Goal: Find specific page/section: Find specific page/section

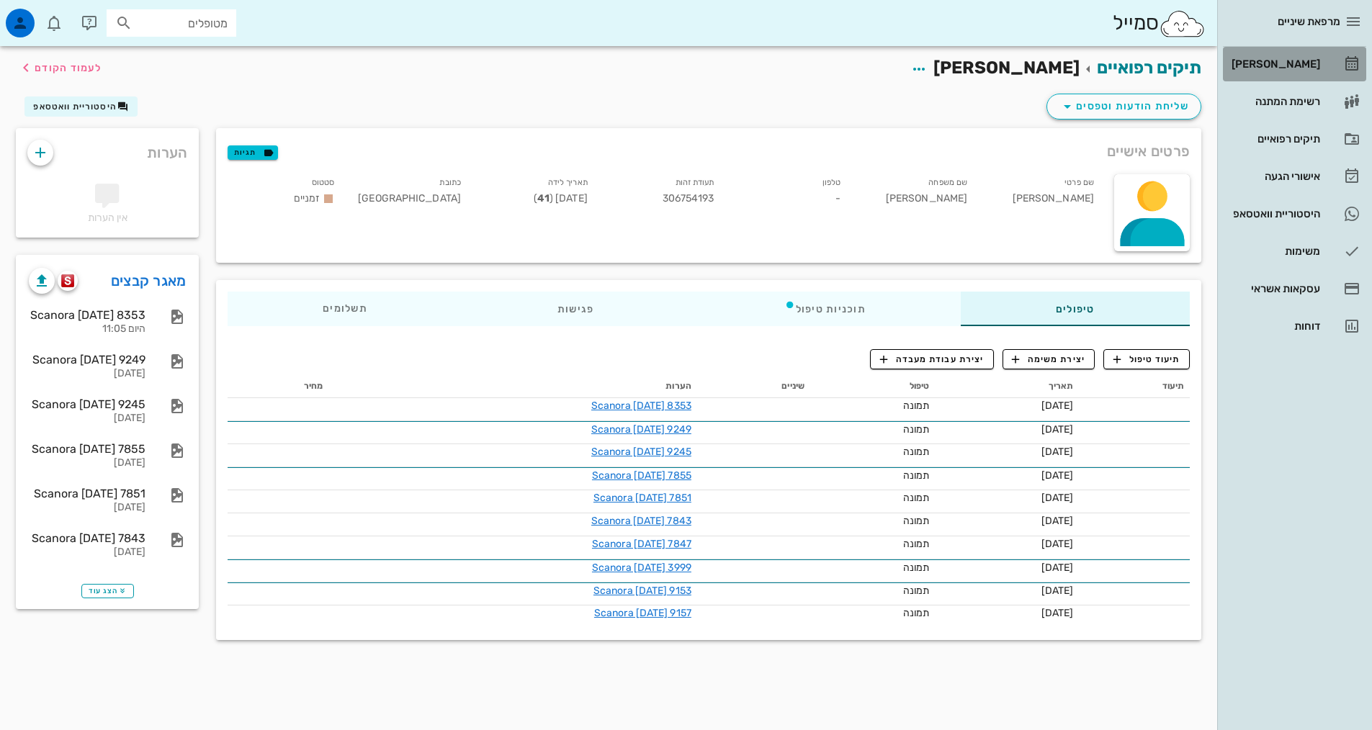
click at [1293, 64] on div "[PERSON_NAME]" at bounding box center [1274, 64] width 91 height 12
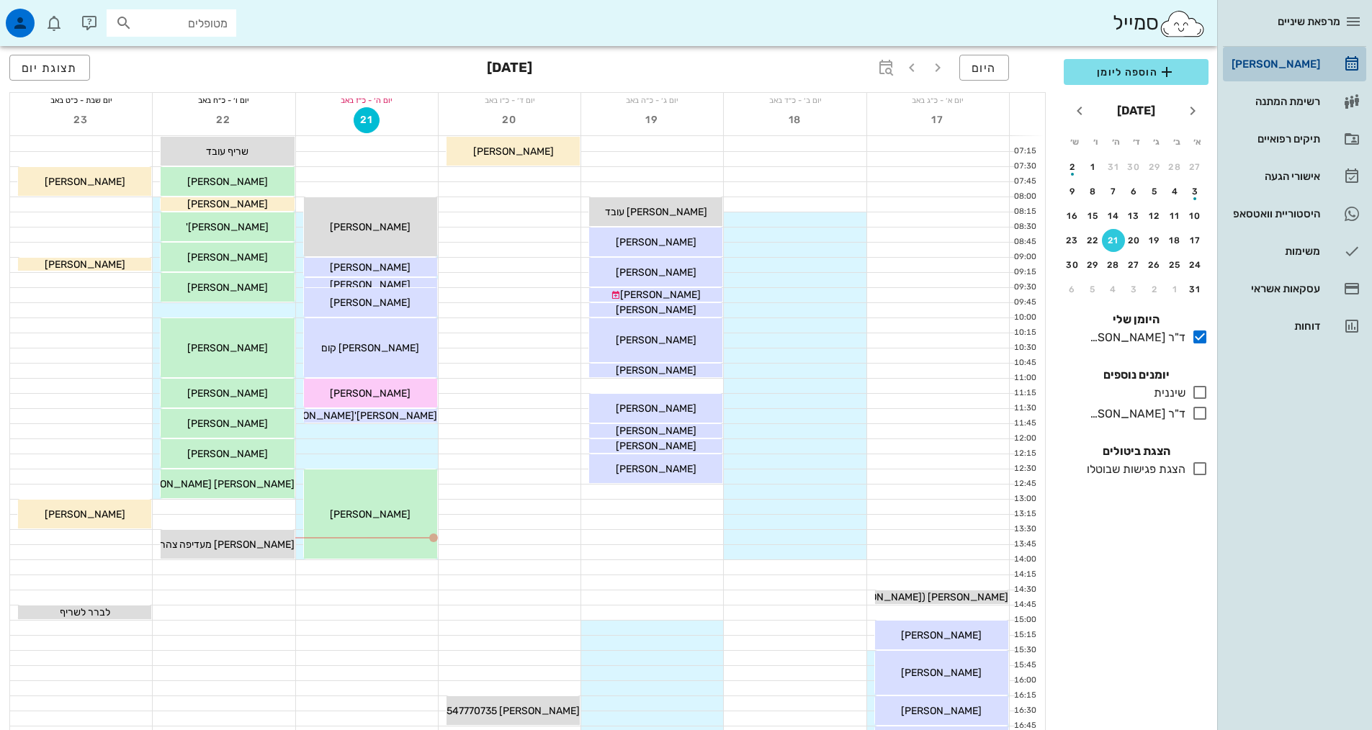
click at [1292, 63] on div "[PERSON_NAME]" at bounding box center [1274, 64] width 91 height 12
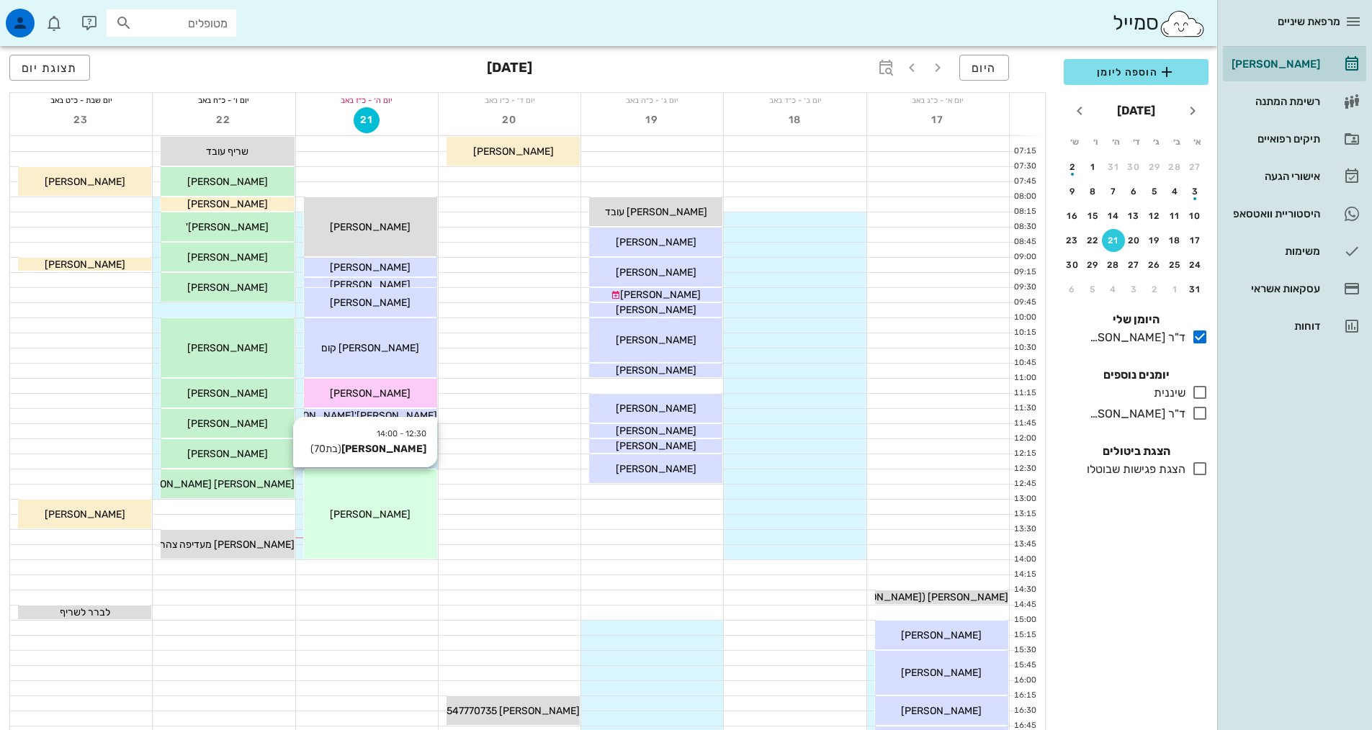
click at [342, 495] on div "12:30 - 14:00 [PERSON_NAME] (בת 70 ) [PERSON_NAME]" at bounding box center [370, 514] width 133 height 89
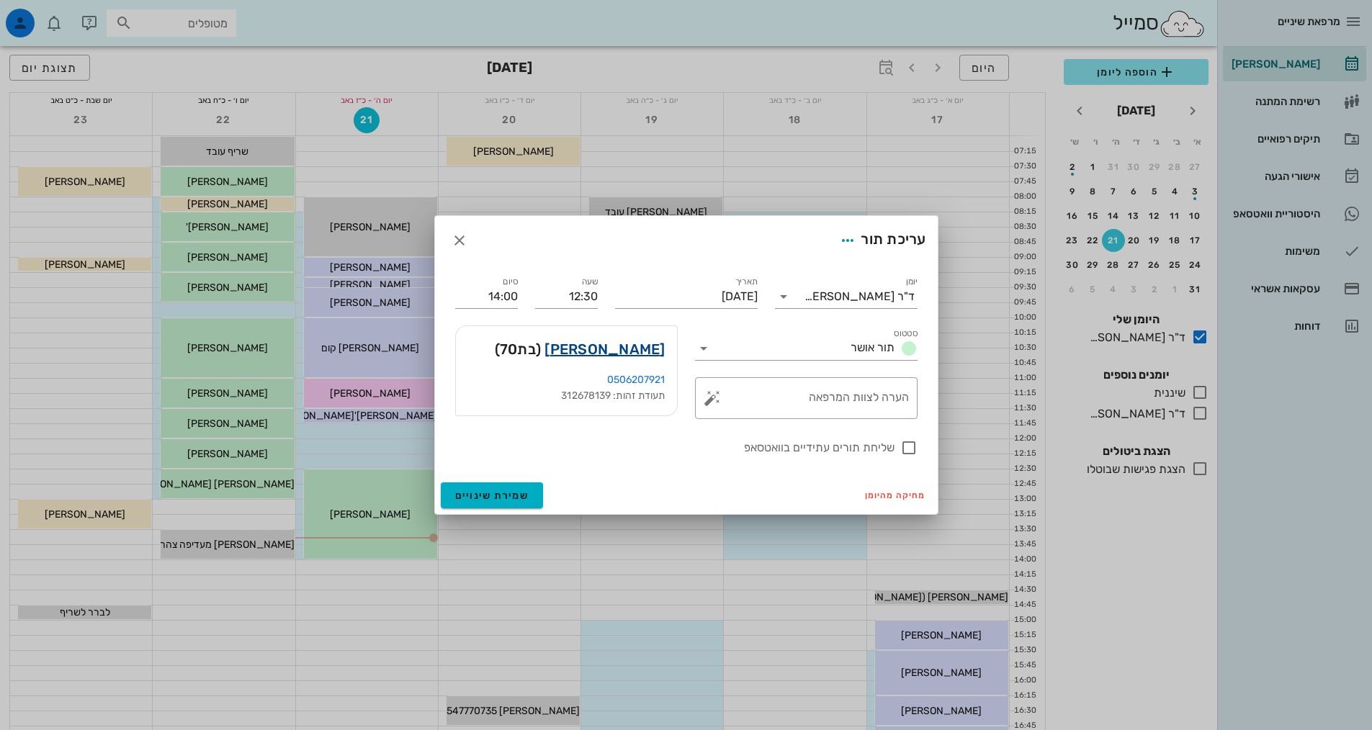
click at [658, 349] on link "[PERSON_NAME]" at bounding box center [604, 349] width 120 height 23
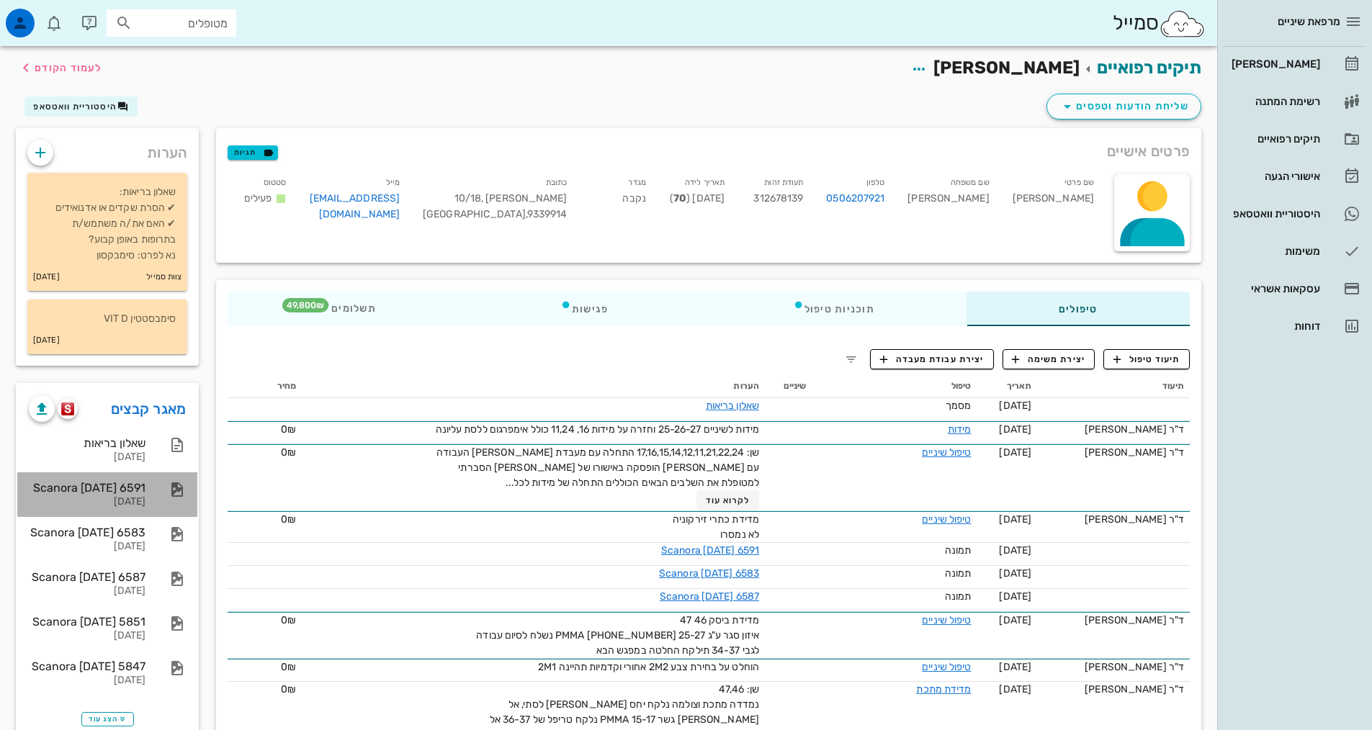
click at [124, 492] on div "Scanora [DATE] 6591" at bounding box center [87, 488] width 117 height 14
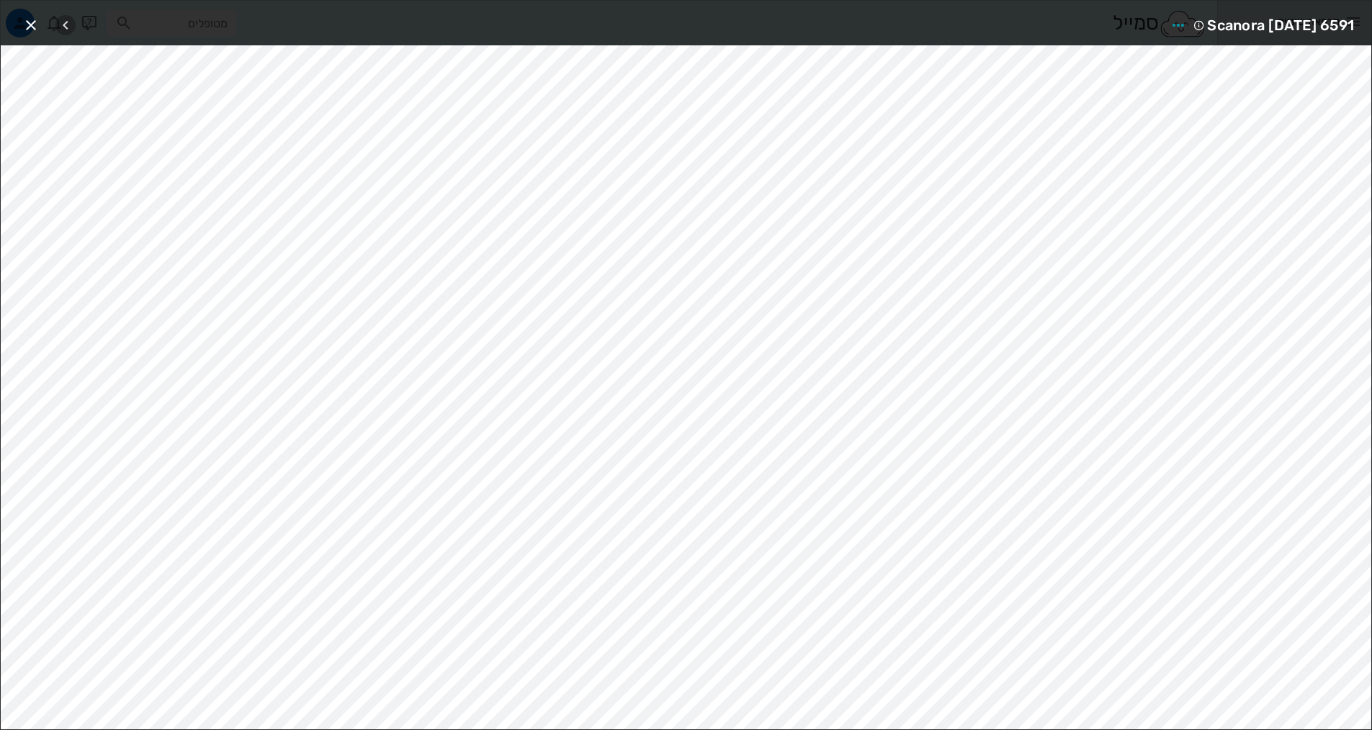
click at [61, 25] on icon "button" at bounding box center [65, 25] width 17 height 17
click at [63, 24] on icon "button" at bounding box center [65, 25] width 17 height 17
click at [63, 23] on icon "button" at bounding box center [65, 25] width 17 height 17
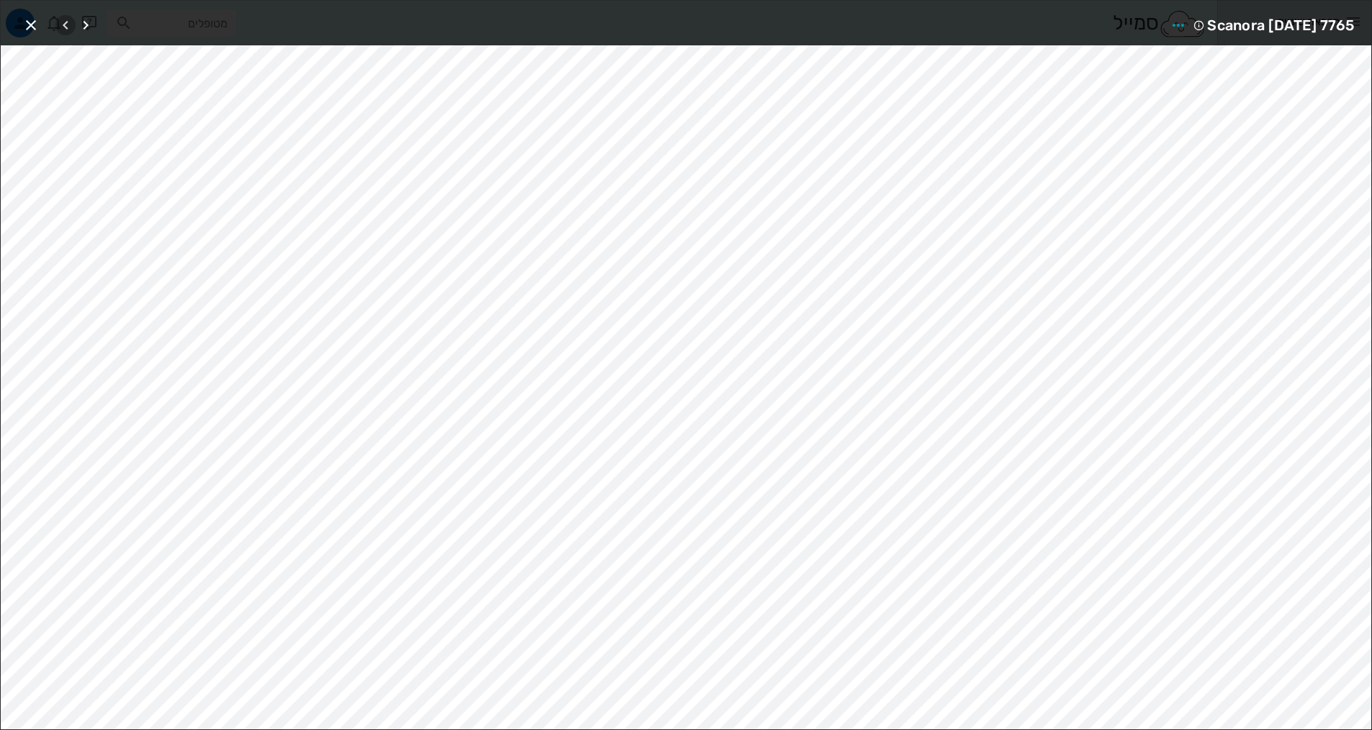
click at [63, 22] on icon "button" at bounding box center [65, 25] width 17 height 17
click at [84, 19] on icon "button" at bounding box center [85, 25] width 17 height 17
click at [34, 25] on icon "button" at bounding box center [30, 25] width 17 height 17
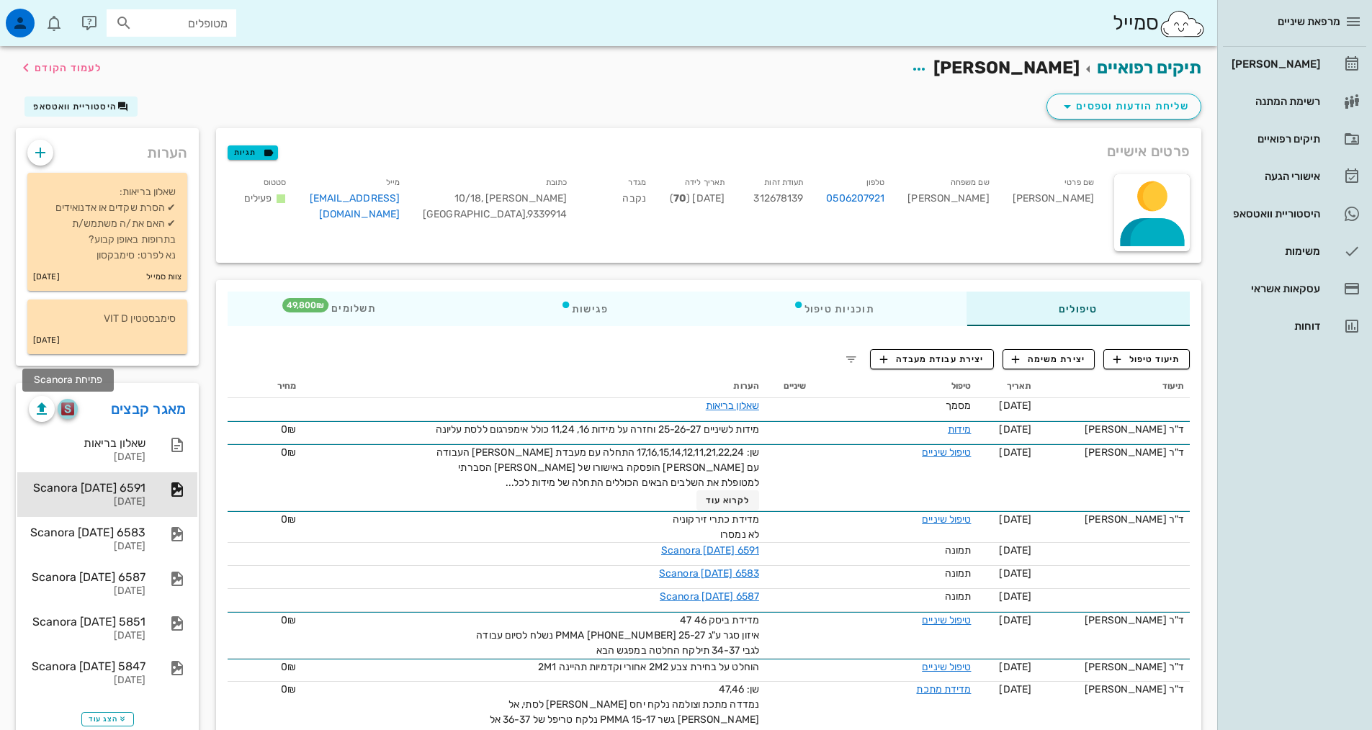
click at [73, 407] on img "button" at bounding box center [68, 409] width 14 height 13
